Goal: Register for event/course

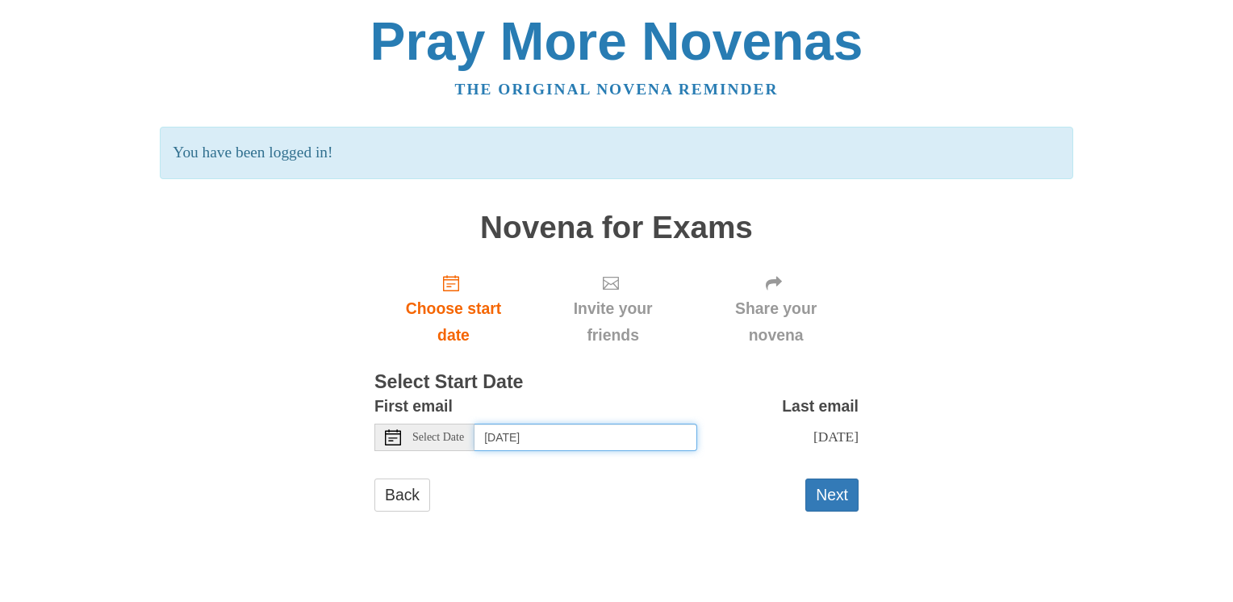
click at [627, 436] on input "Sunday, August 17th" at bounding box center [585, 436] width 223 height 27
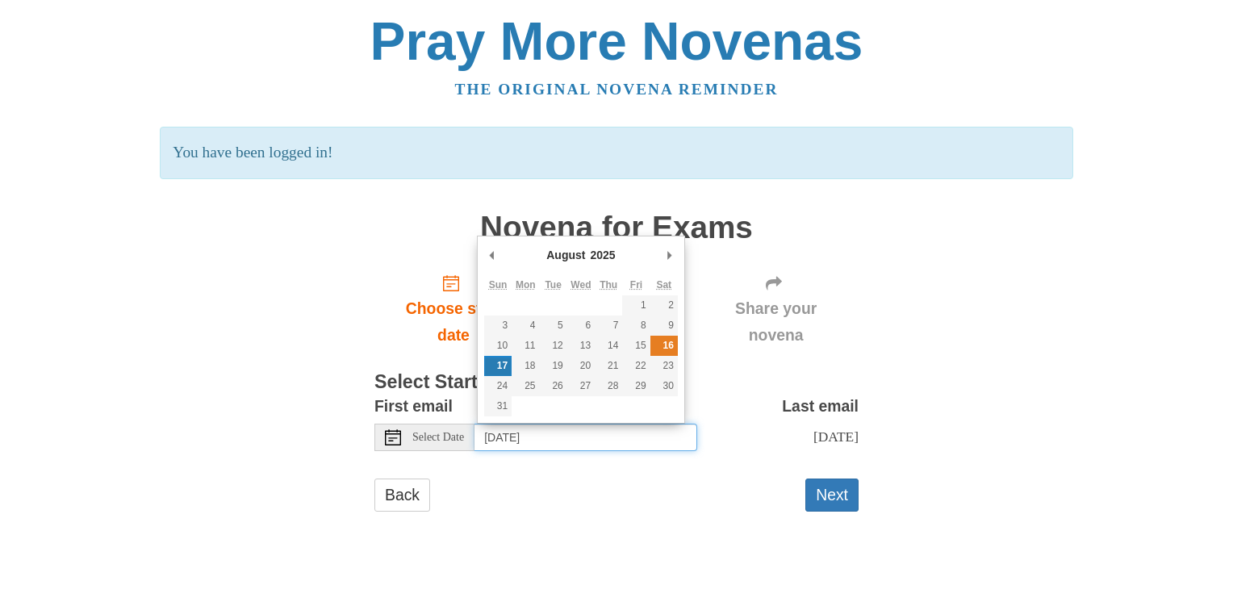
type input "Saturday, August 16th"
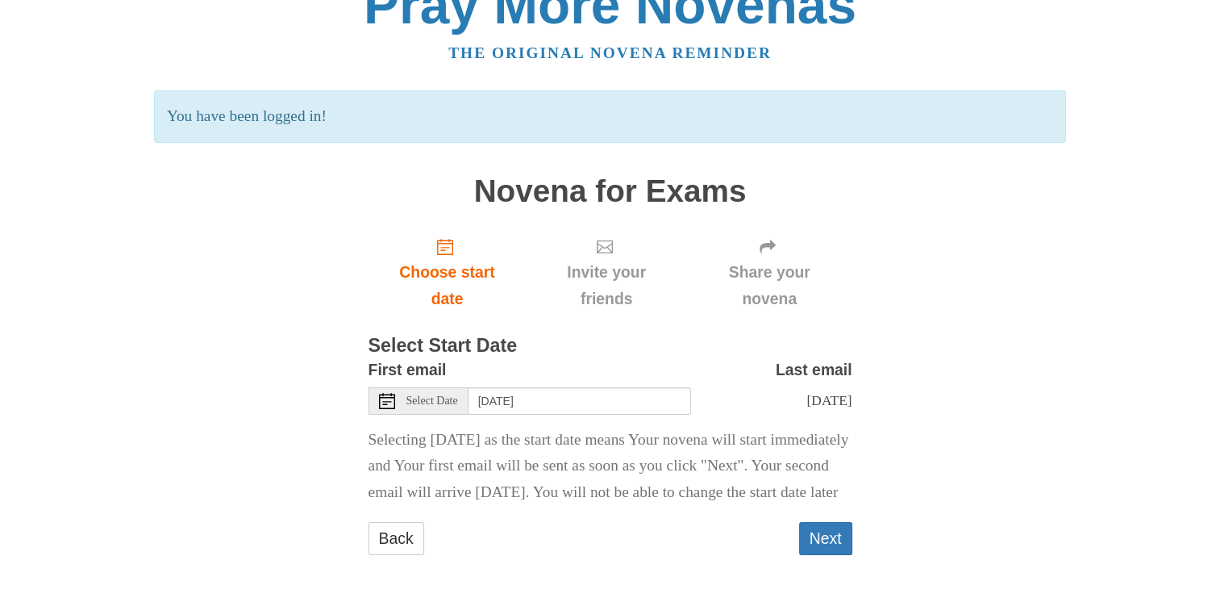
scroll to position [61, 0]
click at [819, 544] on button "Next" at bounding box center [825, 538] width 53 height 33
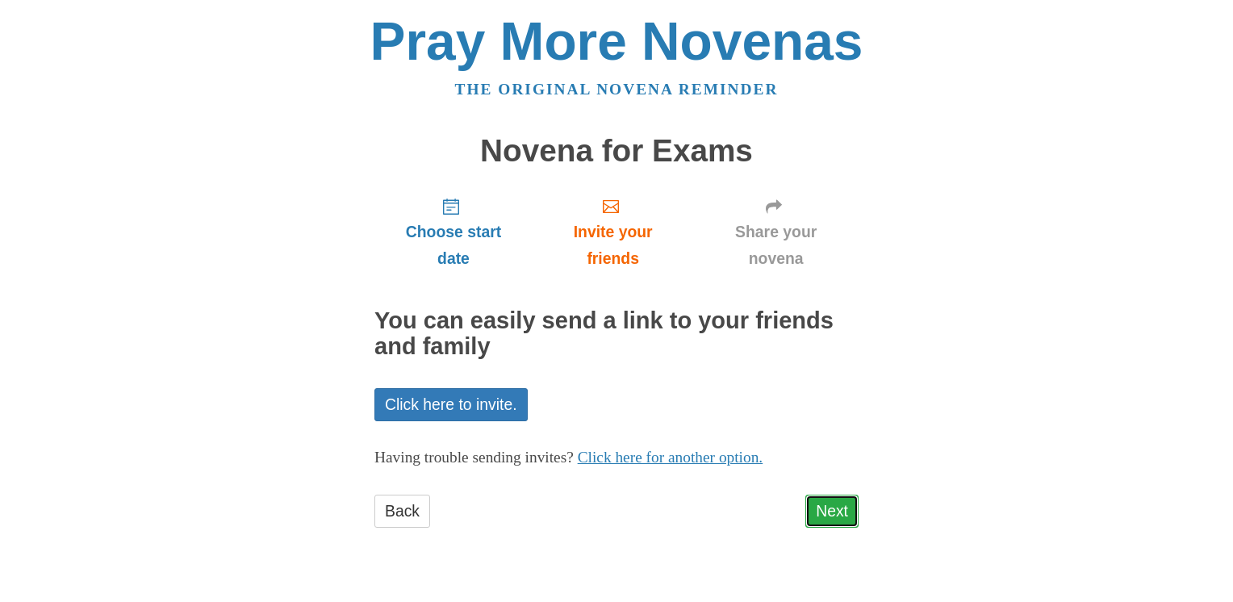
click at [833, 503] on link "Next" at bounding box center [831, 510] width 53 height 33
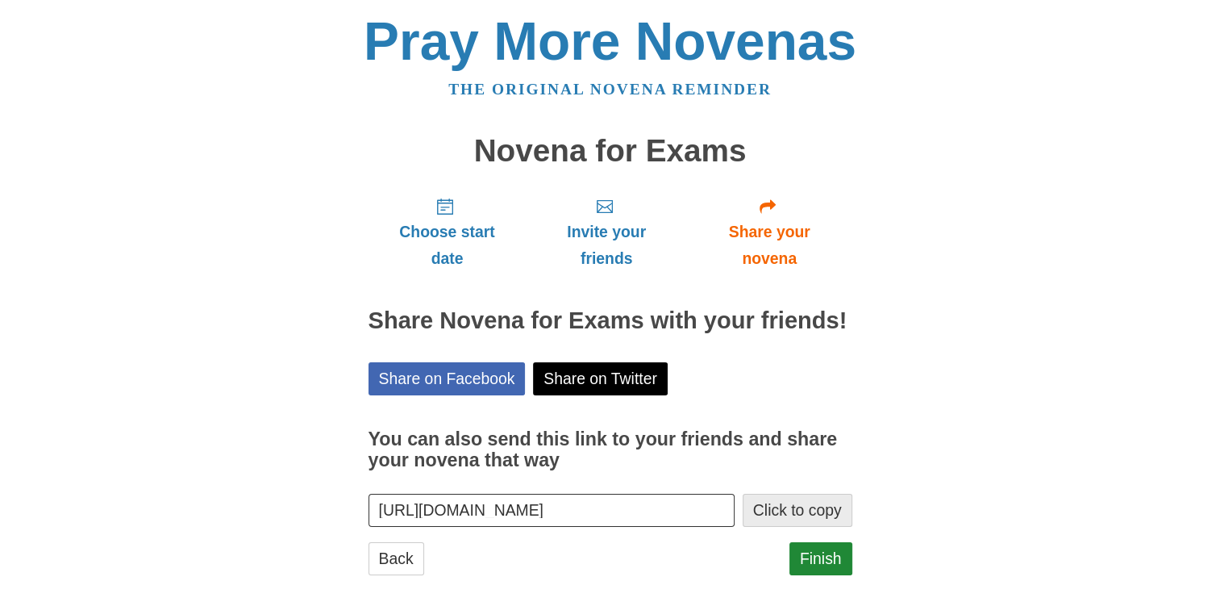
click at [795, 511] on button "Click to copy" at bounding box center [798, 510] width 110 height 33
click at [816, 554] on link "Finish" at bounding box center [821, 558] width 63 height 33
